Goal: Task Accomplishment & Management: Complete application form

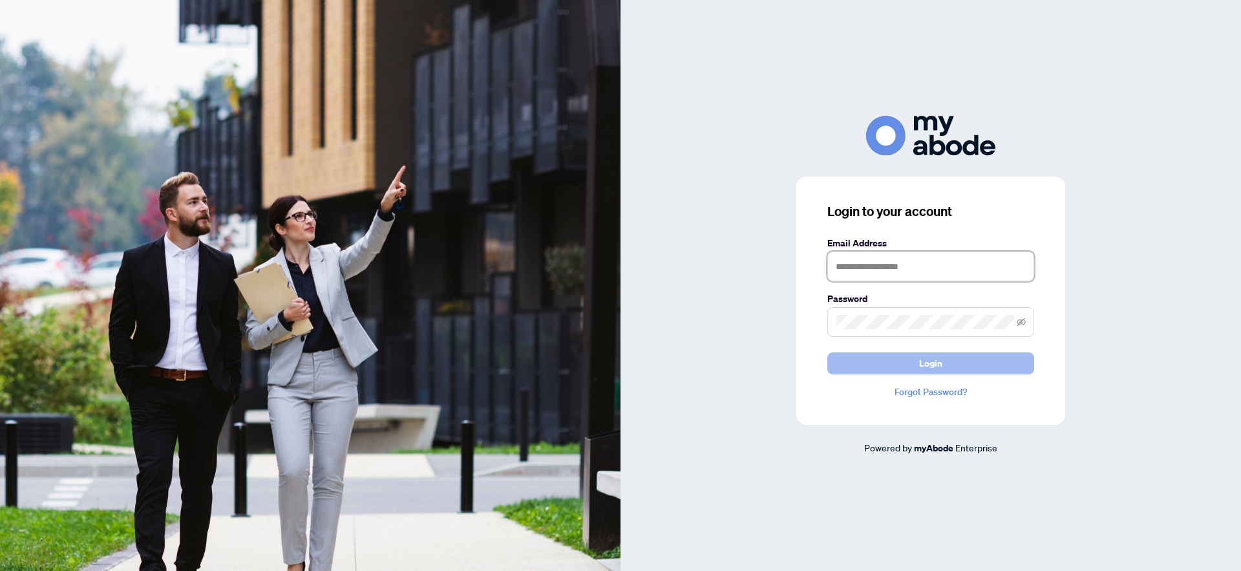
type input "**********"
click at [884, 370] on button "Login" at bounding box center [930, 363] width 207 height 22
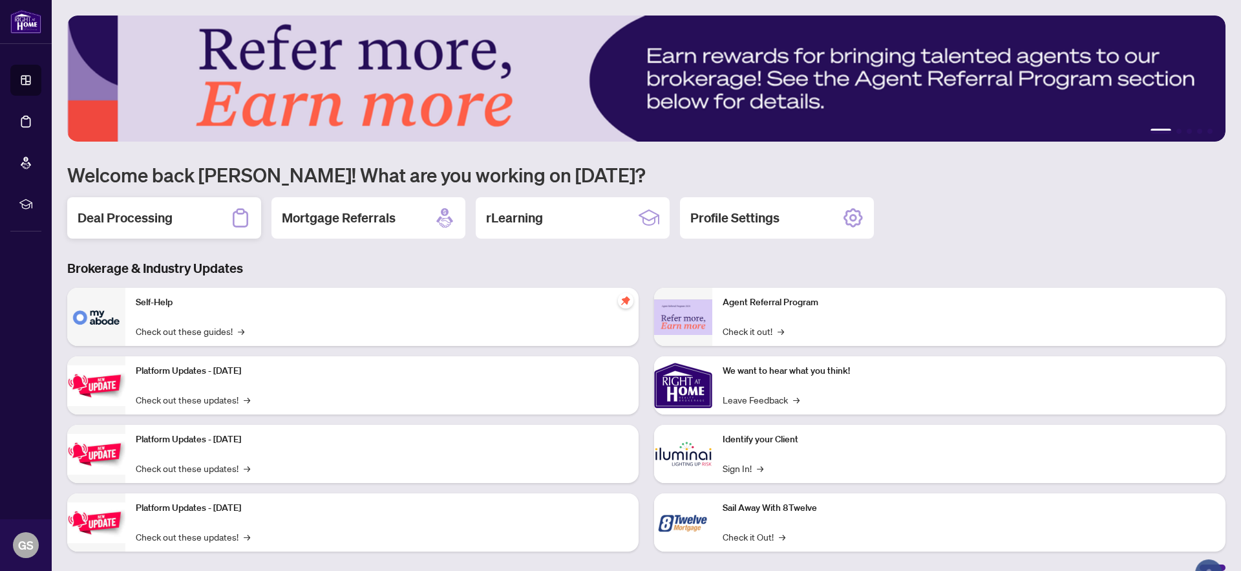
click at [136, 224] on h2 "Deal Processing" at bounding box center [125, 218] width 95 height 18
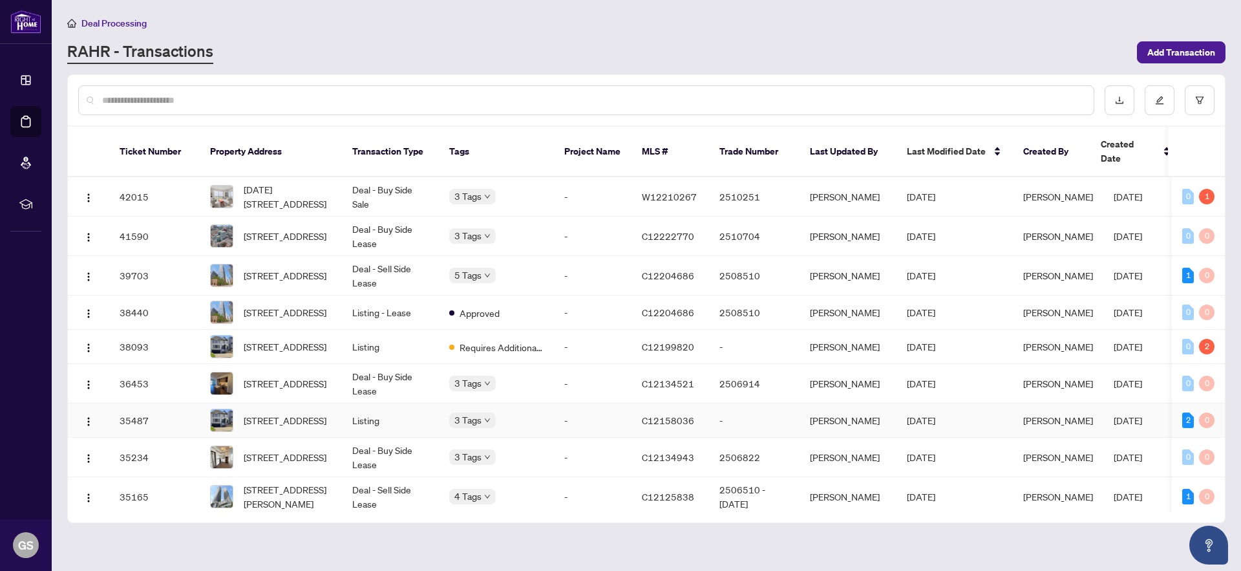
scroll to position [15, 0]
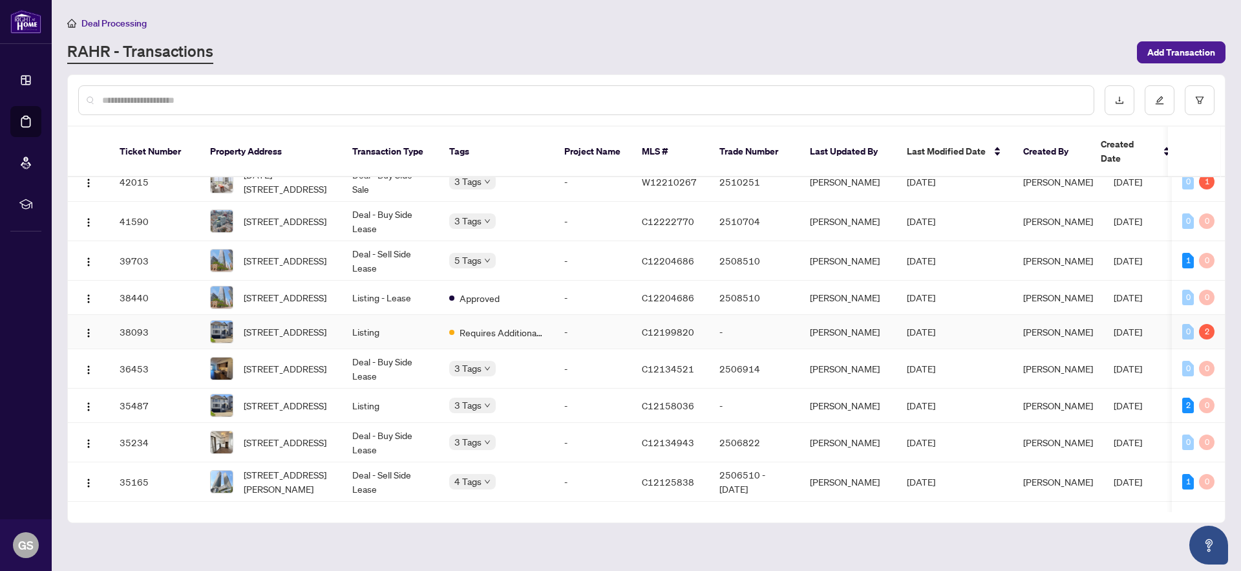
click at [383, 328] on td "Listing" at bounding box center [390, 332] width 97 height 34
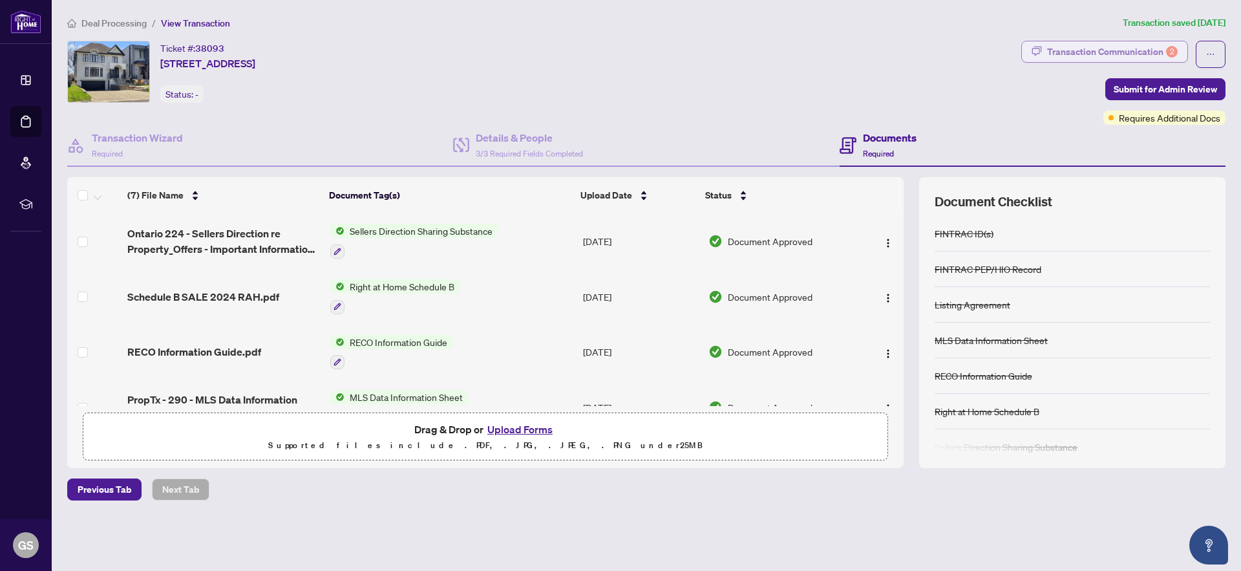
click at [1120, 55] on div "Transaction Communication 2" at bounding box center [1112, 51] width 131 height 21
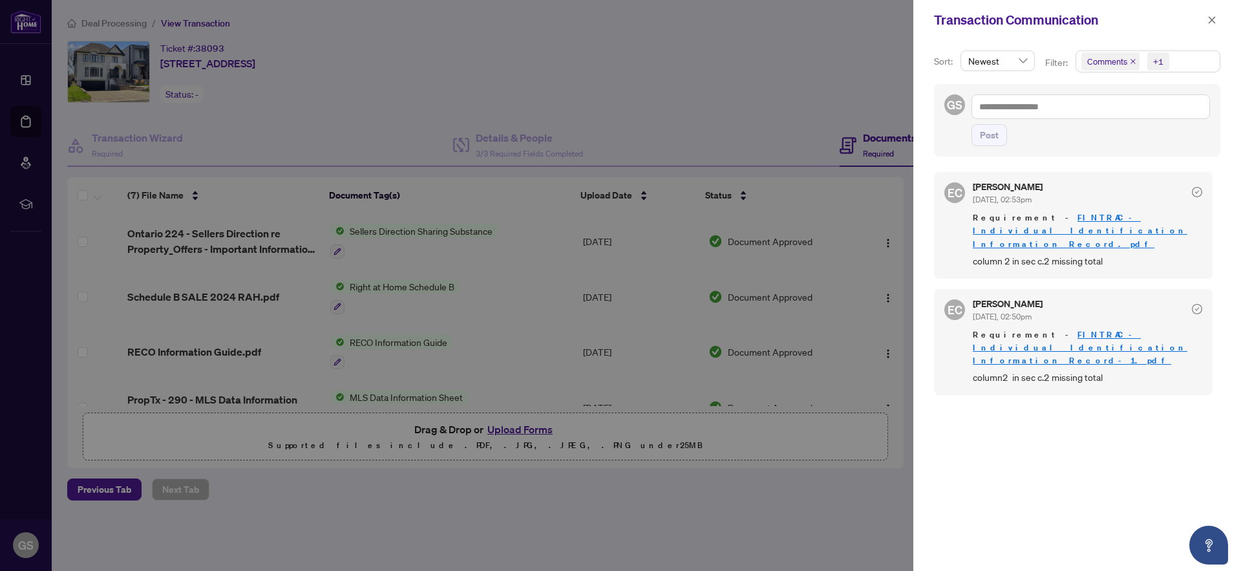
click at [721, 117] on div at bounding box center [620, 285] width 1241 height 571
click at [685, 133] on div at bounding box center [620, 285] width 1241 height 571
click at [1210, 18] on icon "close" at bounding box center [1212, 19] width 7 height 7
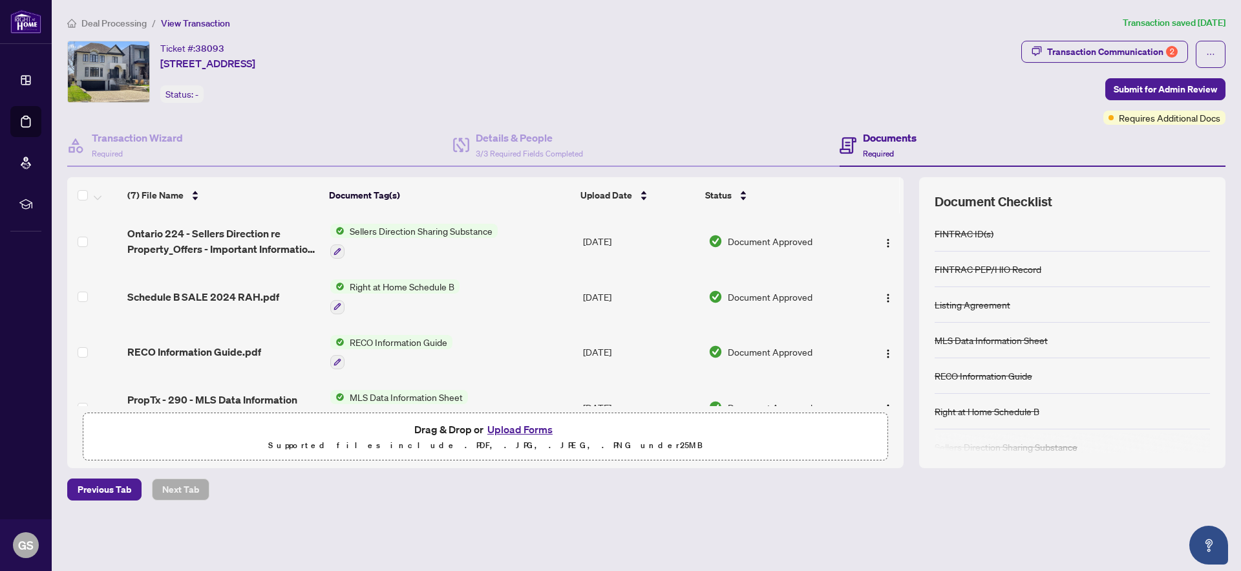
click at [518, 424] on button "Upload Forms" at bounding box center [520, 429] width 73 height 17
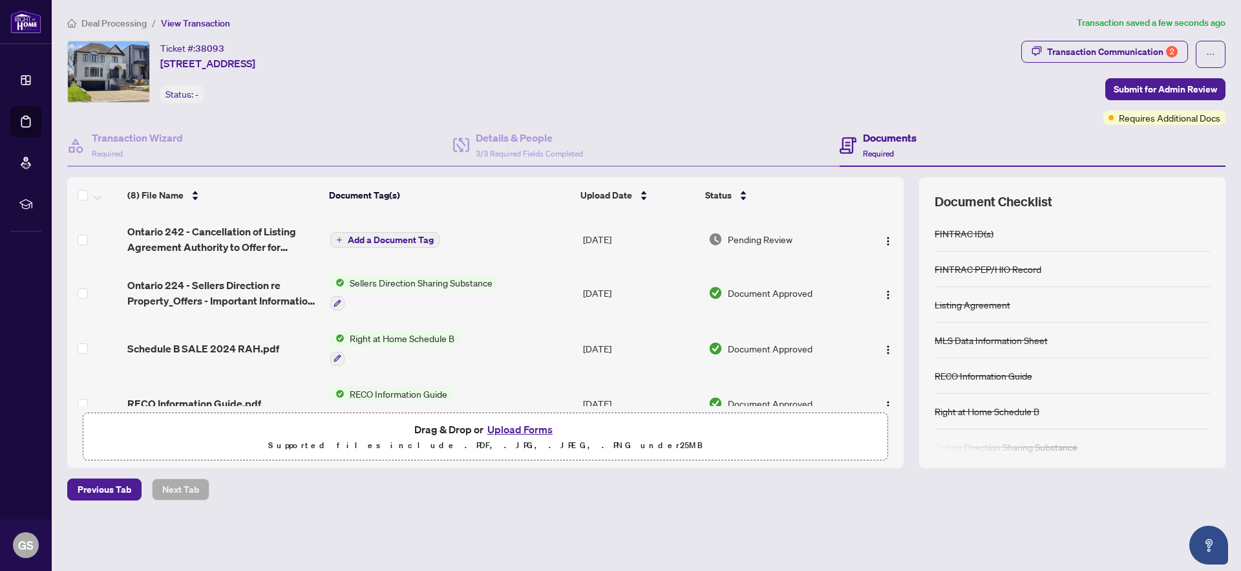
click at [370, 237] on span "Add a Document Tag" at bounding box center [391, 239] width 86 height 9
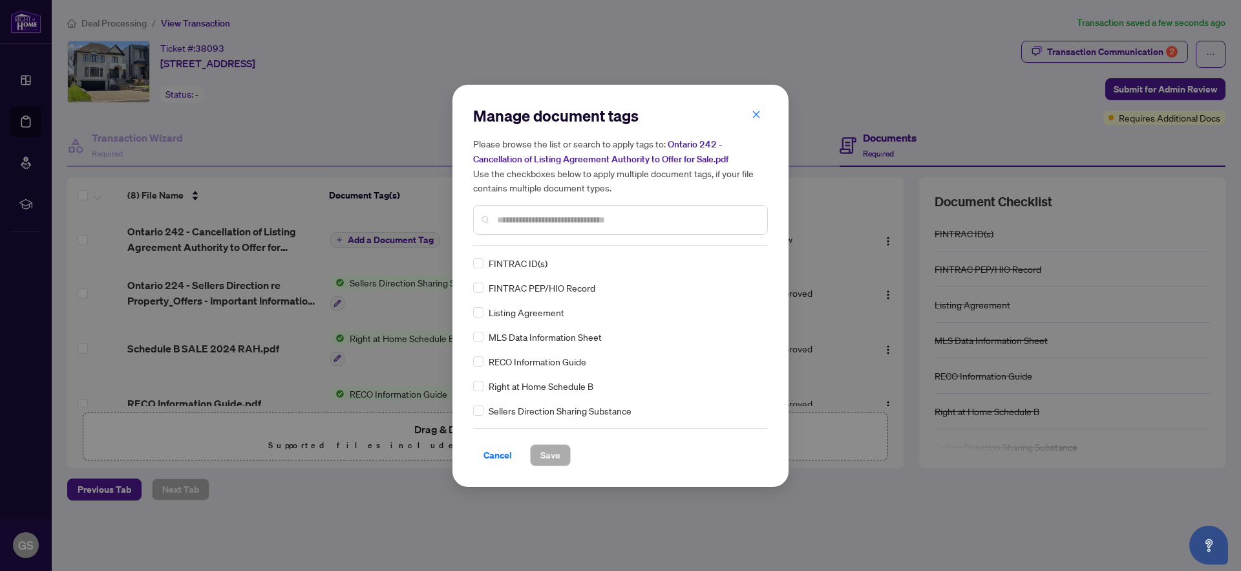
click at [515, 245] on div "Manage document tags Please browse the list or search to apply tags to: Ontario…" at bounding box center [620, 285] width 295 height 361
click at [531, 215] on input "text" at bounding box center [627, 220] width 260 height 14
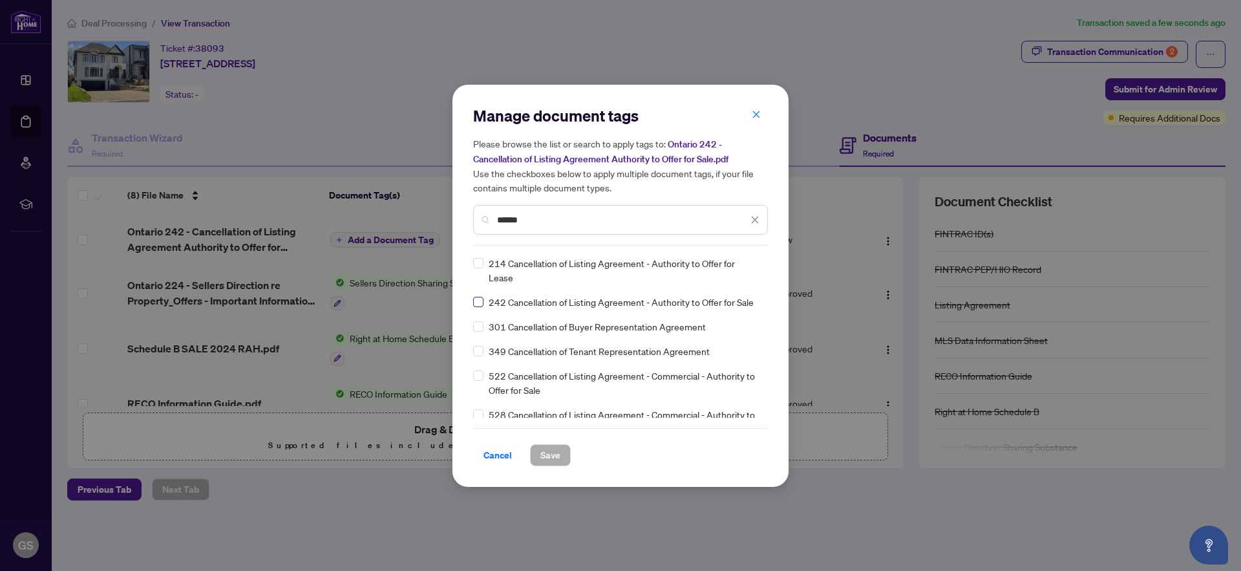
type input "******"
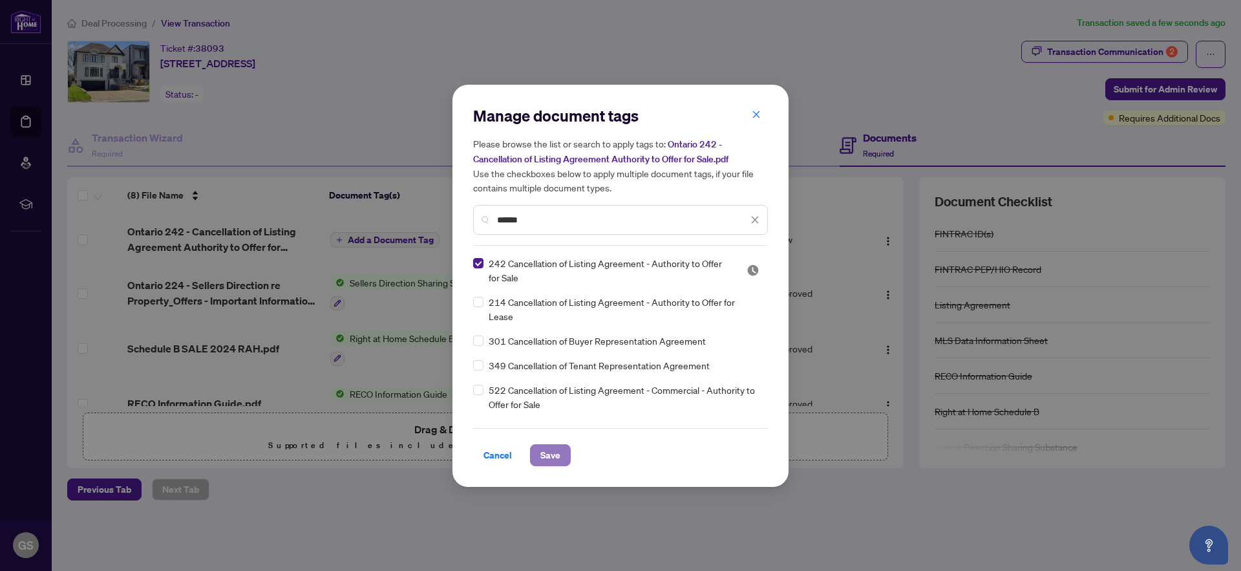
click at [564, 455] on button "Save" at bounding box center [550, 455] width 41 height 22
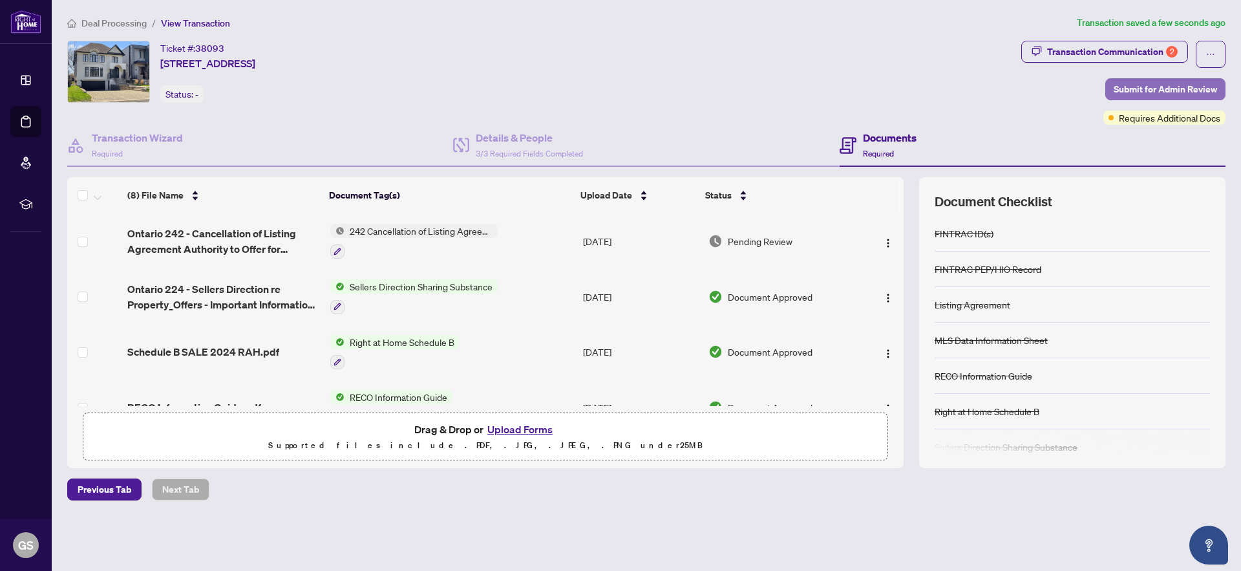
click at [1162, 91] on span "Submit for Admin Review" at bounding box center [1165, 89] width 103 height 21
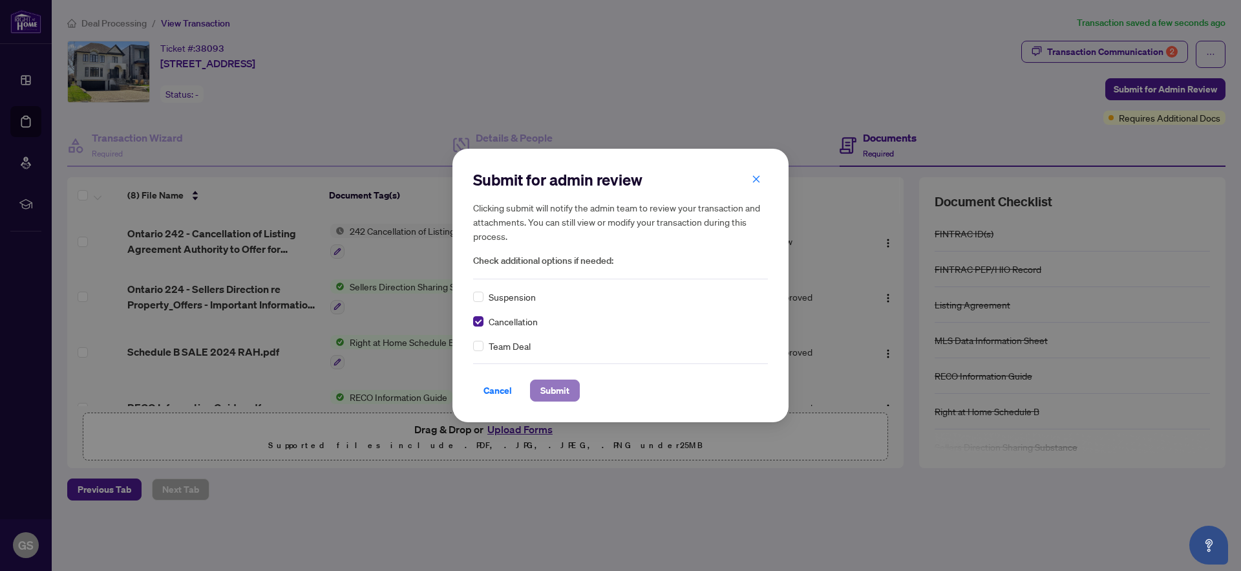
click at [555, 391] on span "Submit" at bounding box center [554, 390] width 29 height 21
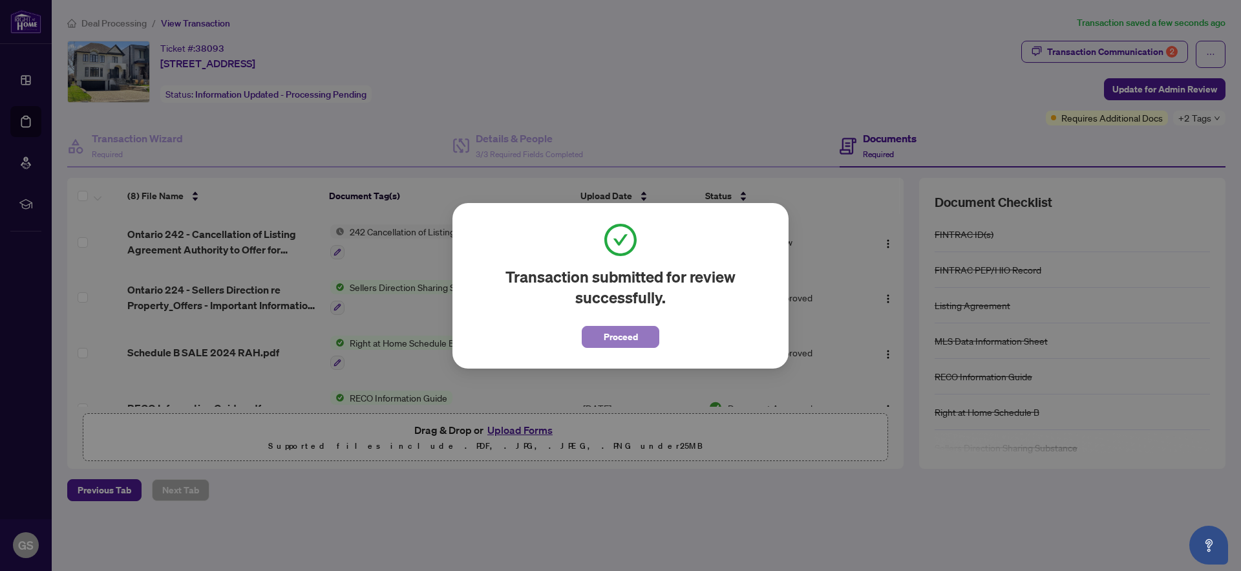
click at [638, 341] on button "Proceed" at bounding box center [621, 337] width 78 height 22
